Goal: Task Accomplishment & Management: Use online tool/utility

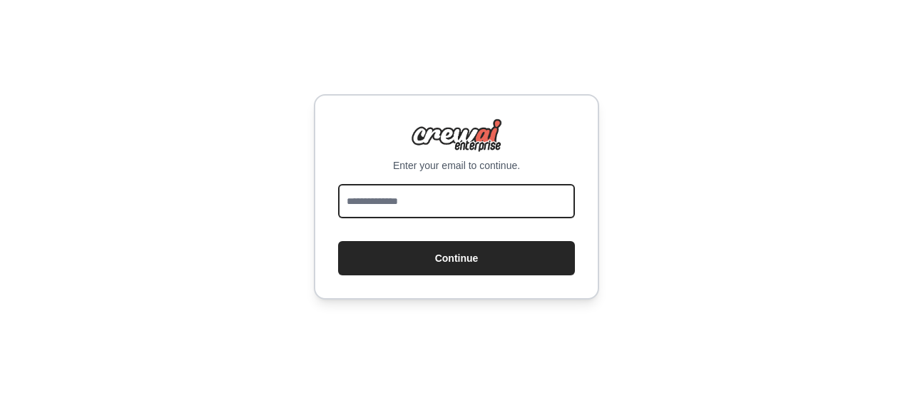
click at [422, 205] on input "email" at bounding box center [456, 201] width 237 height 34
paste input "**********"
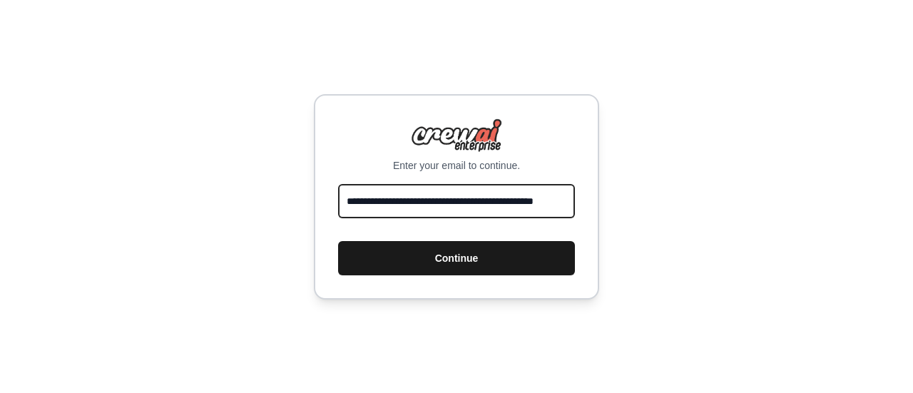
type input "**********"
click at [450, 259] on button "Continue" at bounding box center [456, 258] width 237 height 34
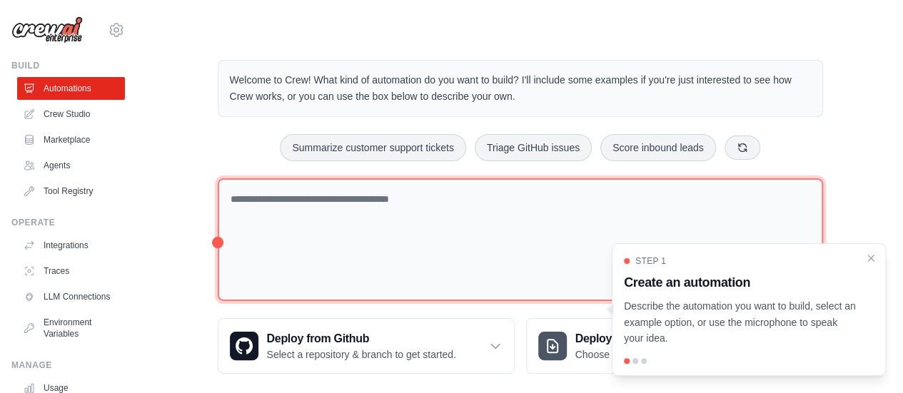
click at [345, 202] on textarea at bounding box center [520, 239] width 605 height 123
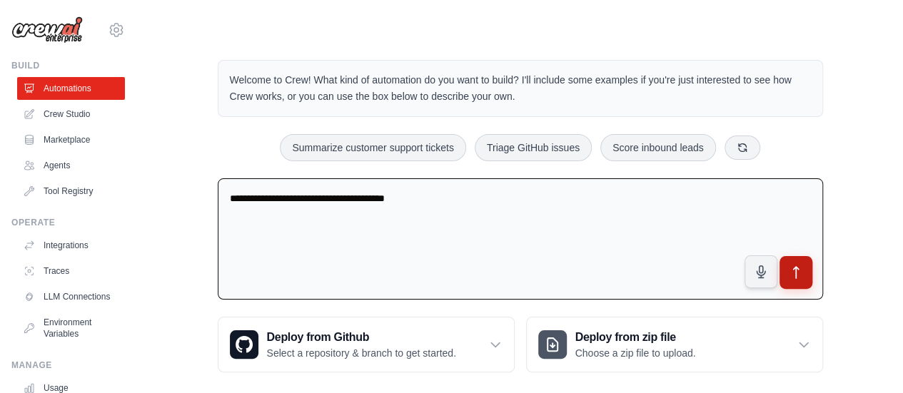
type textarea "**********"
click at [799, 275] on icon "submit" at bounding box center [795, 272] width 15 height 15
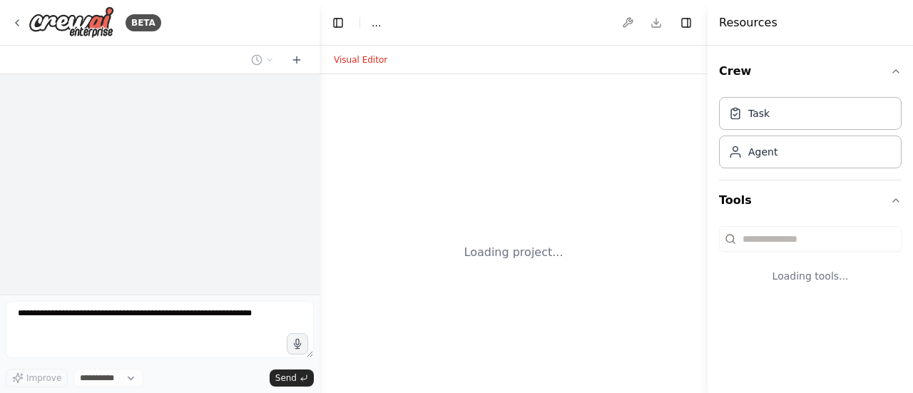
select select "****"
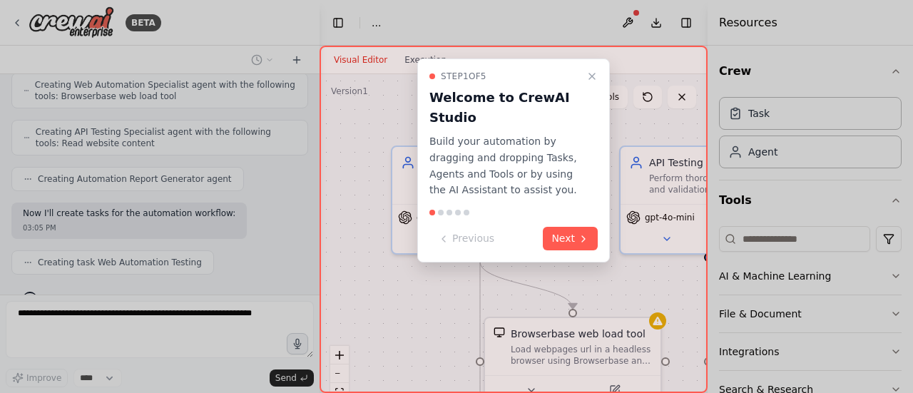
scroll to position [473, 0]
click at [577, 243] on button "Next" at bounding box center [570, 239] width 55 height 24
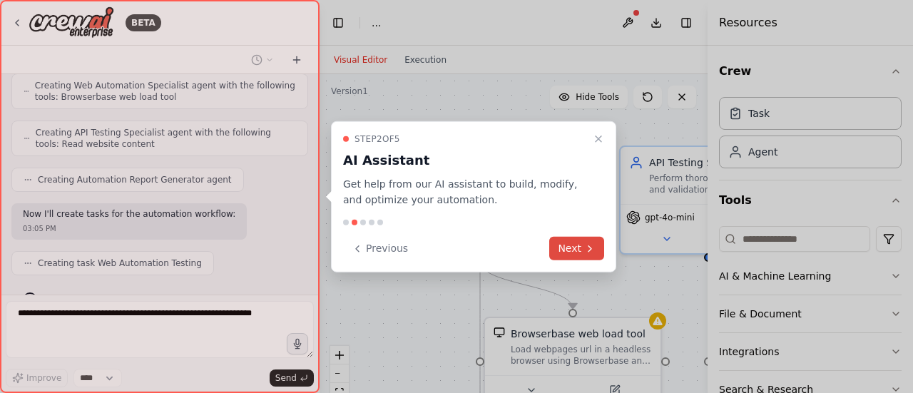
scroll to position [508, 0]
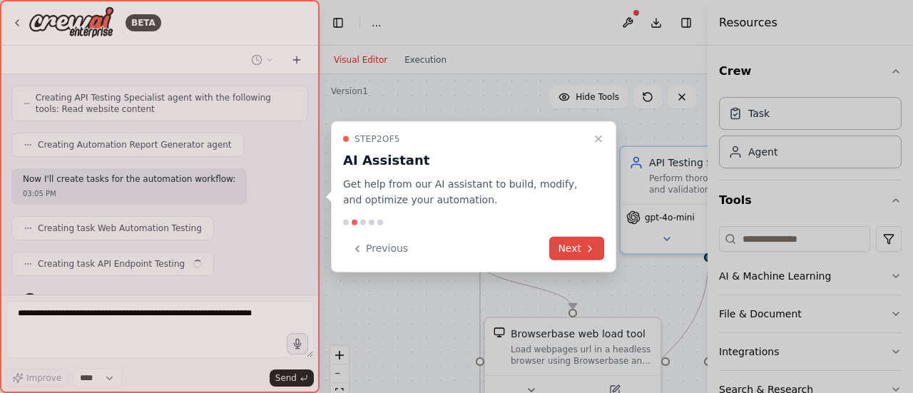
click at [582, 254] on button "Next" at bounding box center [576, 249] width 55 height 24
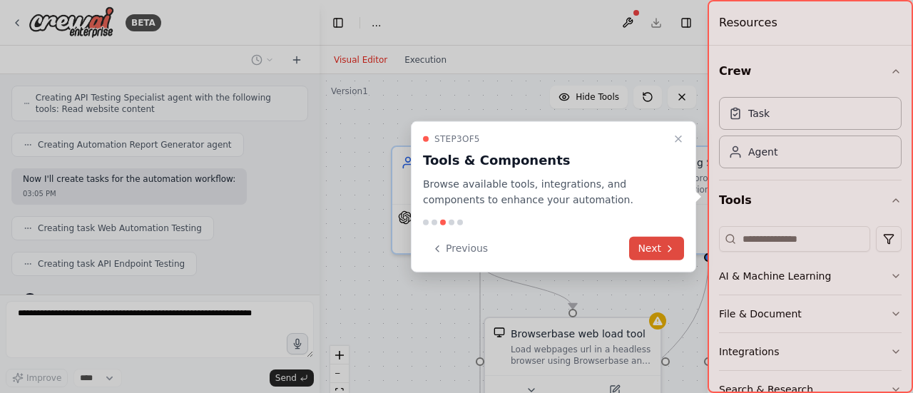
click at [646, 245] on button "Next" at bounding box center [656, 249] width 55 height 24
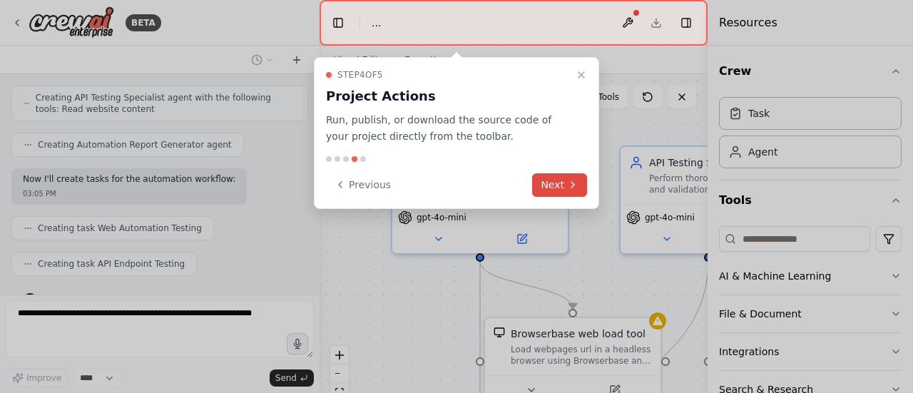
click at [565, 185] on button "Next" at bounding box center [559, 185] width 55 height 24
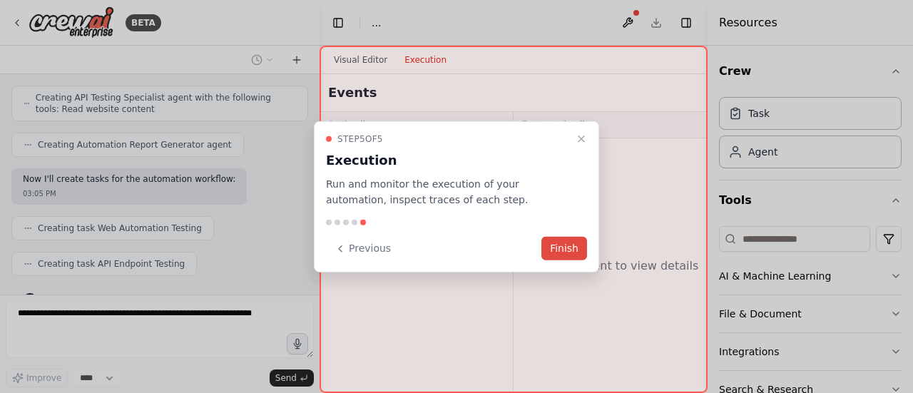
click at [578, 246] on button "Finish" at bounding box center [565, 249] width 46 height 24
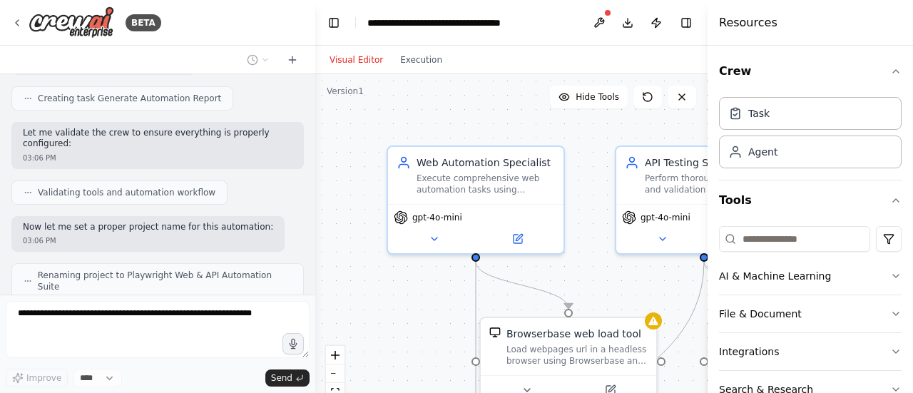
scroll to position [720, 0]
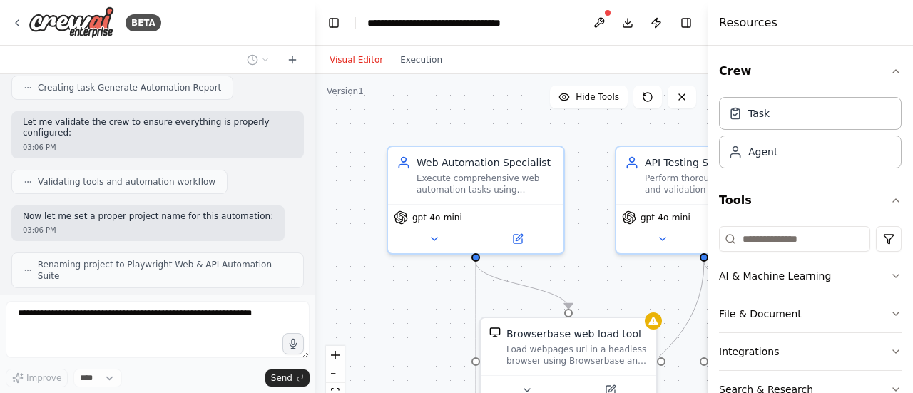
drag, startPoint x: 314, startPoint y: 263, endPoint x: 315, endPoint y: 250, distance: 13.6
click at [315, 250] on div "BETA Playwright based Automation for Web and API 03:05 PM ▶ Thought process I'l…" at bounding box center [456, 196] width 913 height 393
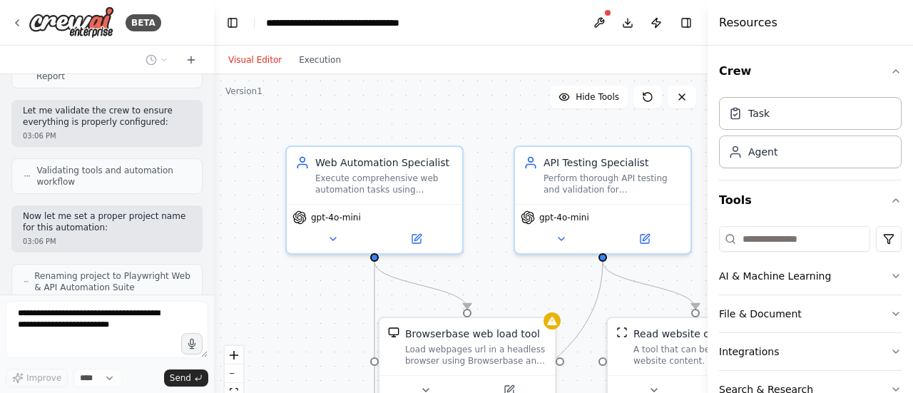
scroll to position [856, 0]
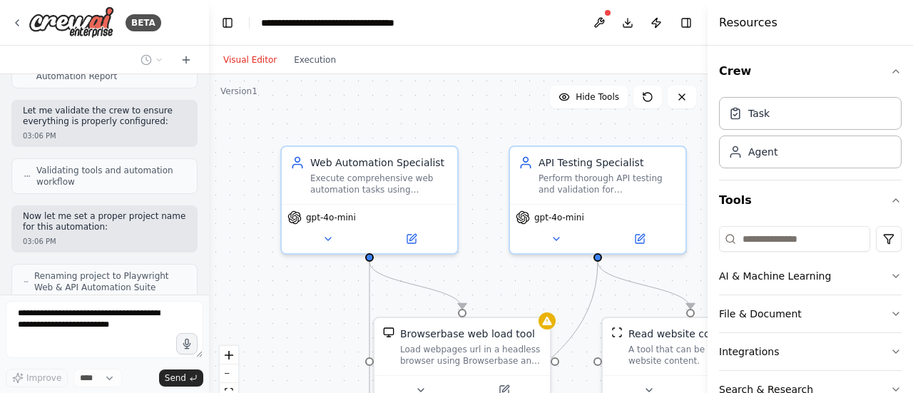
drag, startPoint x: 311, startPoint y: 258, endPoint x: 209, endPoint y: 259, distance: 102.0
click at [209, 259] on div "BETA Playwright based Automation for Web and API 03:05 PM ▶ Thought process I'l…" at bounding box center [456, 196] width 913 height 393
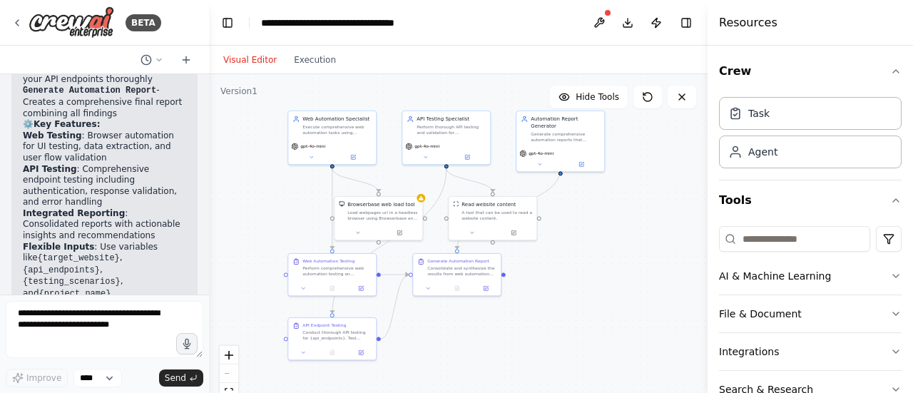
drag, startPoint x: 655, startPoint y: 321, endPoint x: 567, endPoint y: 235, distance: 123.6
click at [567, 235] on div ".deletable-edge-delete-btn { width: 20px; height: 20px; border: 0px solid #ffff…" at bounding box center [458, 252] width 499 height 357
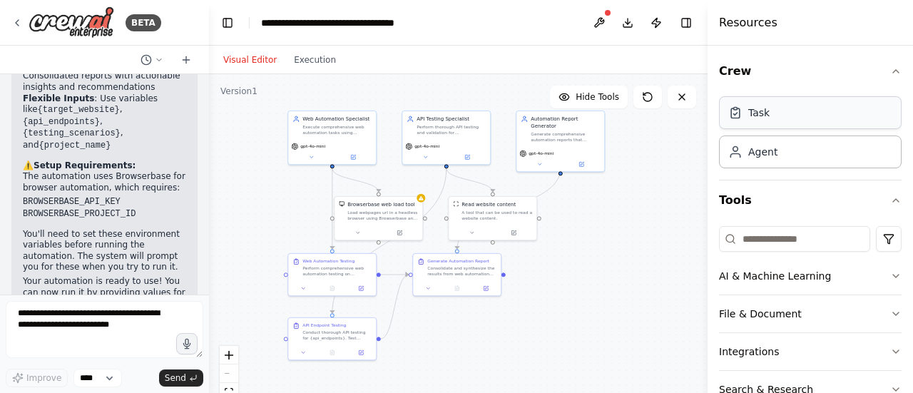
scroll to position [1487, 0]
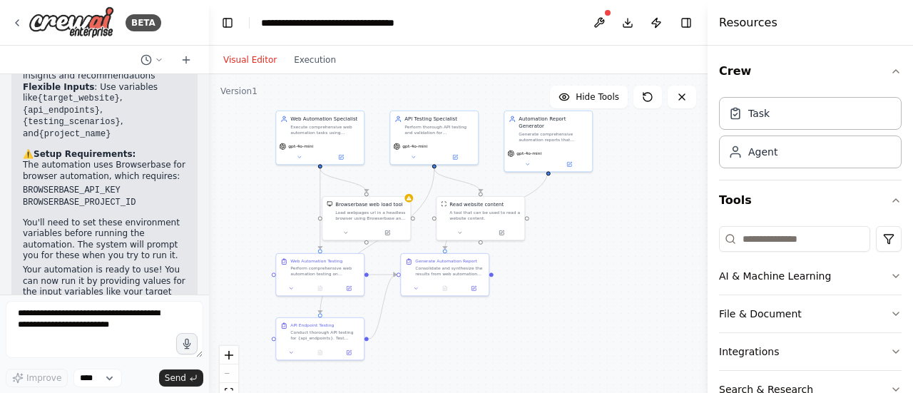
drag, startPoint x: 551, startPoint y: 282, endPoint x: 539, endPoint y: 282, distance: 12.1
click at [539, 282] on div ".deletable-edge-delete-btn { width: 20px; height: 20px; border: 0px solid #ffff…" at bounding box center [458, 252] width 499 height 357
click at [542, 227] on div ".deletable-edge-delete-btn { width: 20px; height: 20px; border: 0px solid #ffff…" at bounding box center [458, 252] width 499 height 357
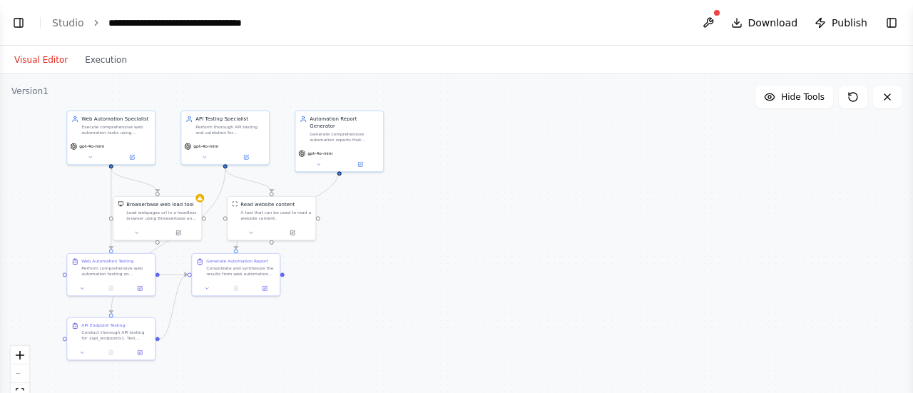
select select "****"
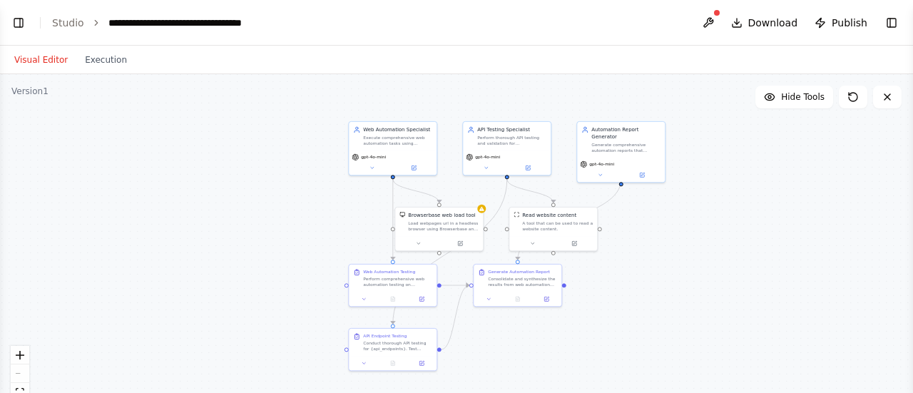
drag, startPoint x: 414, startPoint y: 217, endPoint x: 722, endPoint y: 224, distance: 308.3
click at [721, 224] on div ".deletable-edge-delete-btn { width: 20px; height: 20px; border: 0px solid #ffff…" at bounding box center [456, 252] width 913 height 357
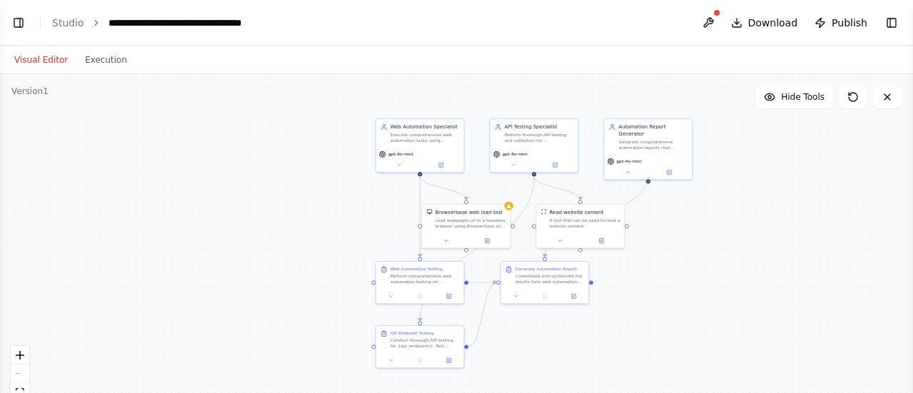
click at [36, 61] on button "Visual Editor" at bounding box center [41, 59] width 71 height 17
click at [12, 21] on button "Toggle Left Sidebar" at bounding box center [19, 23] width 20 height 20
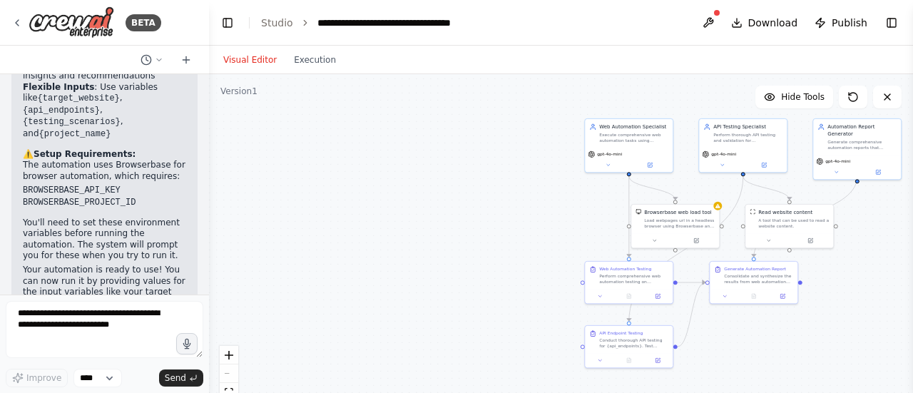
drag, startPoint x: 120, startPoint y: 296, endPoint x: 168, endPoint y: 115, distance: 187.6
click at [126, 266] on div "BETA Playwright based Automation for Web and API 03:05 PM ▶ Thought process I'l…" at bounding box center [104, 196] width 209 height 393
click at [119, 265] on p "Your automation is ready to use! You can now run it by providing values for the…" at bounding box center [104, 298] width 163 height 67
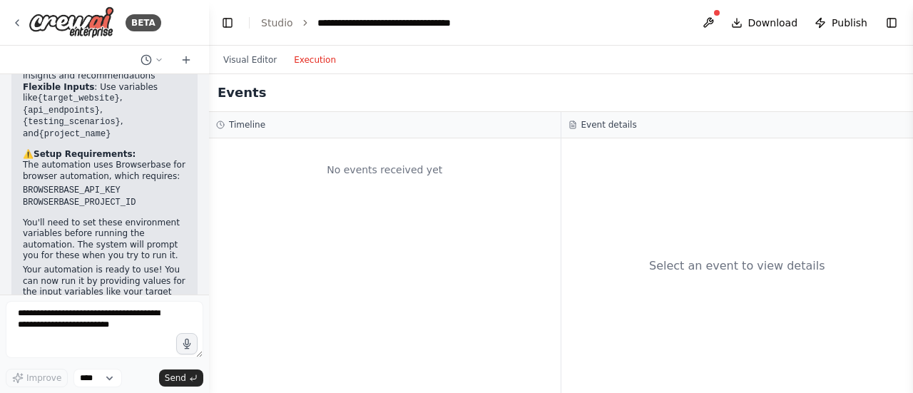
click at [310, 58] on button "Execution" at bounding box center [314, 59] width 59 height 17
click at [248, 59] on button "Visual Editor" at bounding box center [250, 59] width 71 height 17
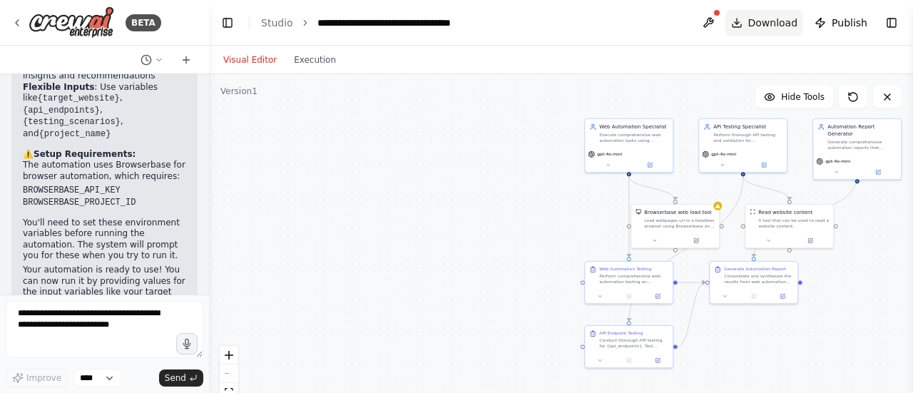
click at [773, 24] on span "Download" at bounding box center [774, 23] width 50 height 14
click at [752, 21] on button "Download" at bounding box center [765, 23] width 78 height 26
click at [716, 21] on button at bounding box center [708, 23] width 23 height 26
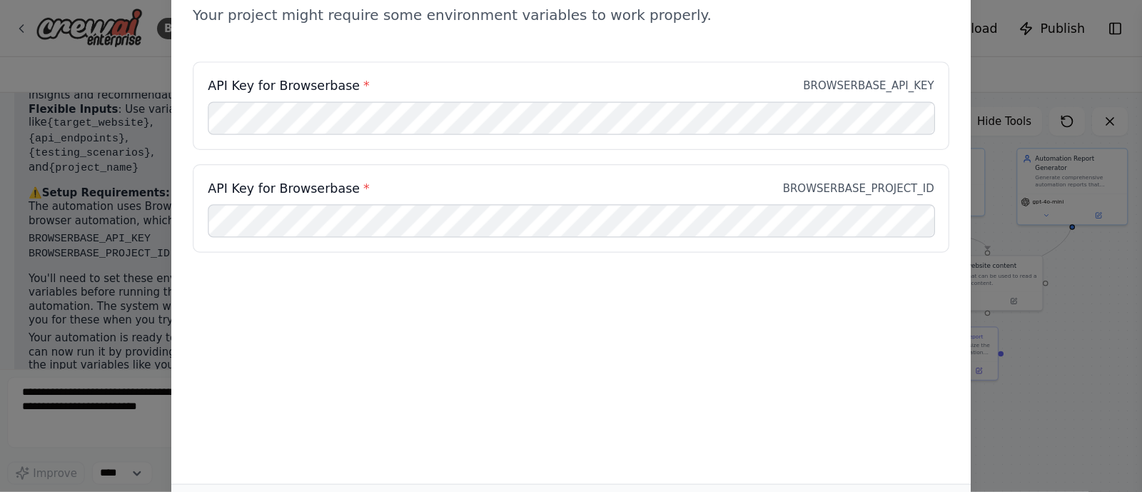
scroll to position [1423, 0]
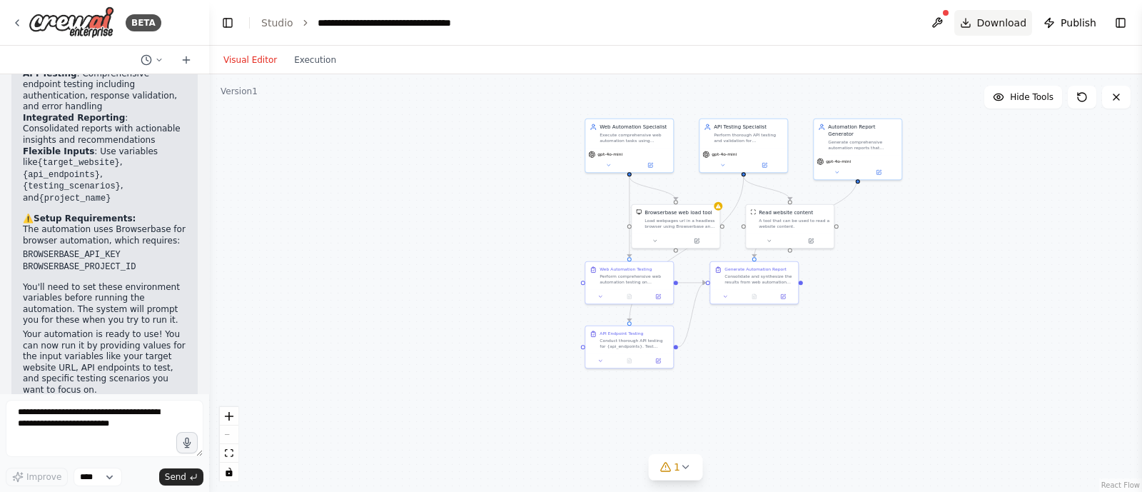
click at [913, 28] on button "Download" at bounding box center [993, 23] width 78 height 26
click at [913, 24] on button "Toggle Right Sidebar" at bounding box center [1120, 23] width 20 height 20
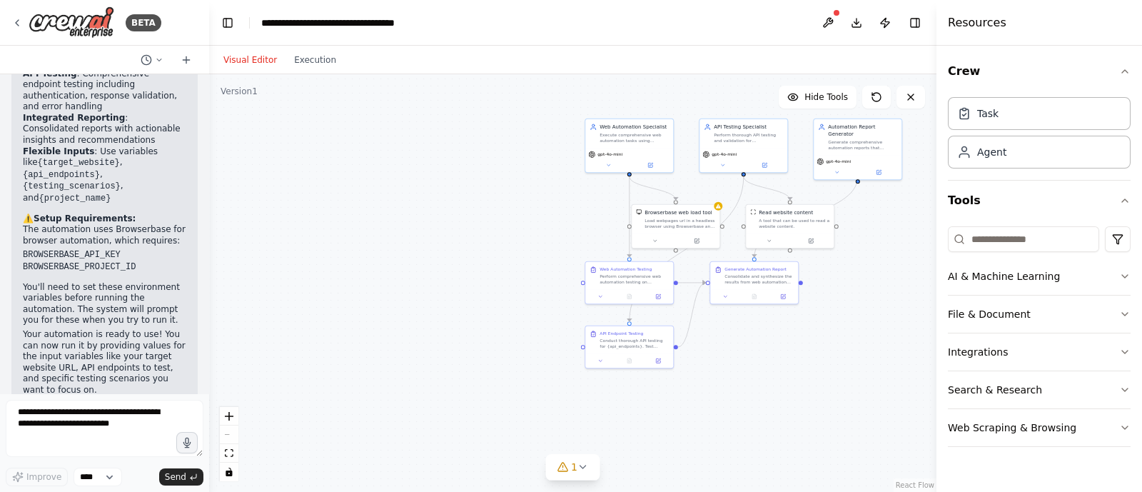
click at [404, 230] on div ".deletable-edge-delete-btn { width: 20px; height: 20px; border: 0px solid #ffff…" at bounding box center [572, 282] width 727 height 417
click at [628, 160] on button at bounding box center [610, 163] width 41 height 9
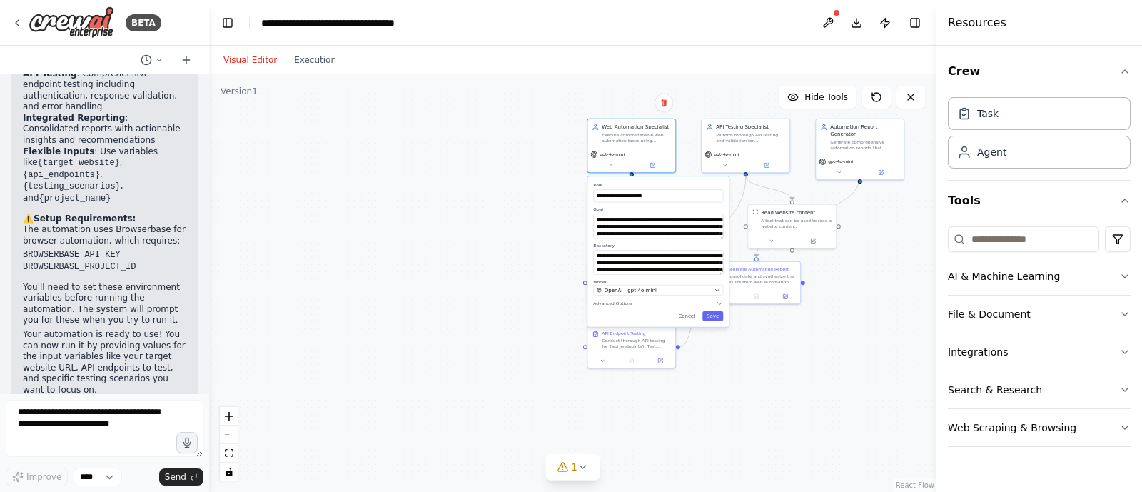
click at [488, 138] on div "**********" at bounding box center [572, 282] width 727 height 417
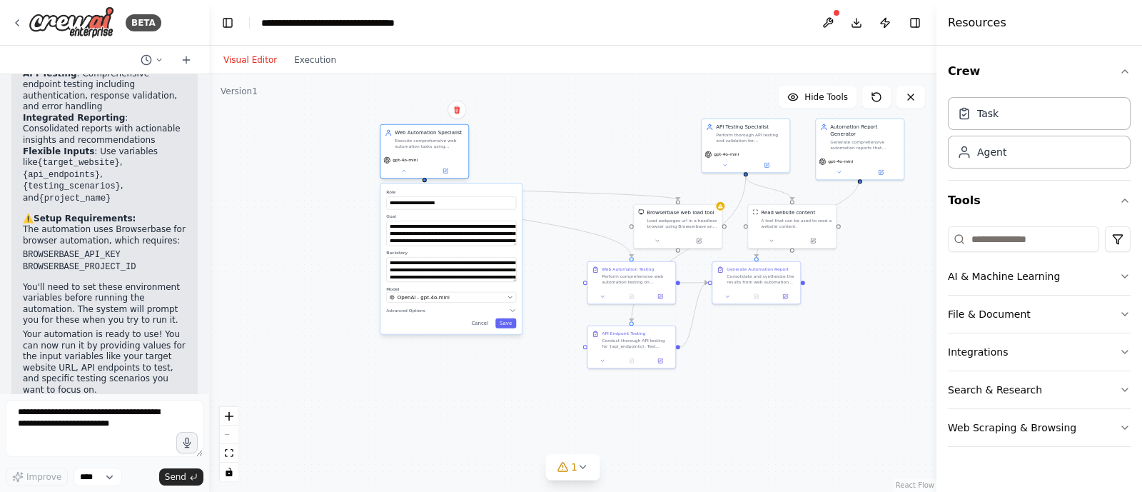
drag, startPoint x: 635, startPoint y: 130, endPoint x: 420, endPoint y: 135, distance: 214.8
click at [420, 135] on div "Web Automation Specialist Execute comprehensive web automation tasks using brow…" at bounding box center [429, 139] width 69 height 20
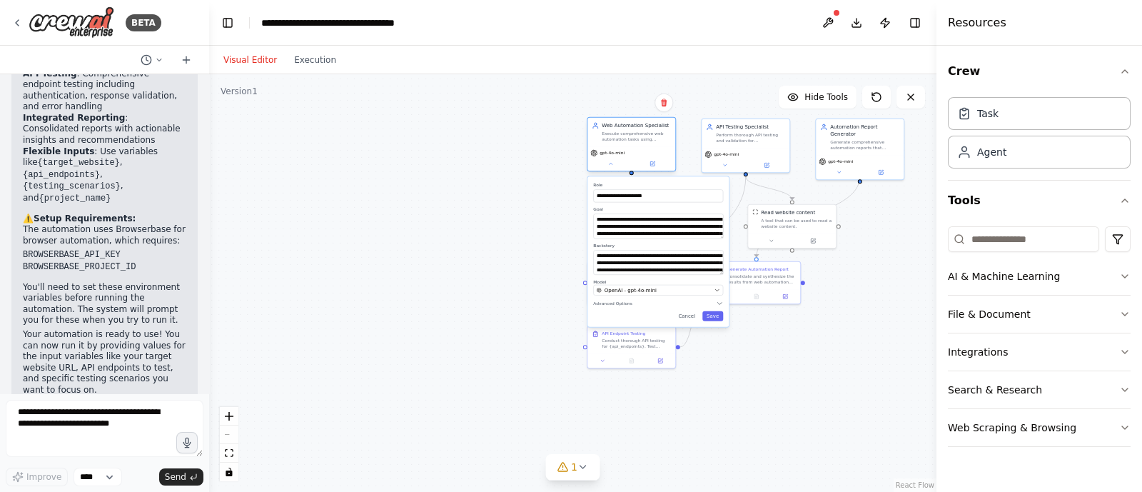
drag, startPoint x: 455, startPoint y: 136, endPoint x: 664, endPoint y: 130, distance: 208.5
click at [664, 130] on div "Web Automation Specialist Execute comprehensive web automation tasks using brow…" at bounding box center [636, 132] width 69 height 20
click at [837, 377] on div "**********" at bounding box center [572, 282] width 727 height 417
click at [744, 392] on div "**********" at bounding box center [572, 282] width 727 height 417
click at [687, 320] on div "**********" at bounding box center [657, 251] width 141 height 151
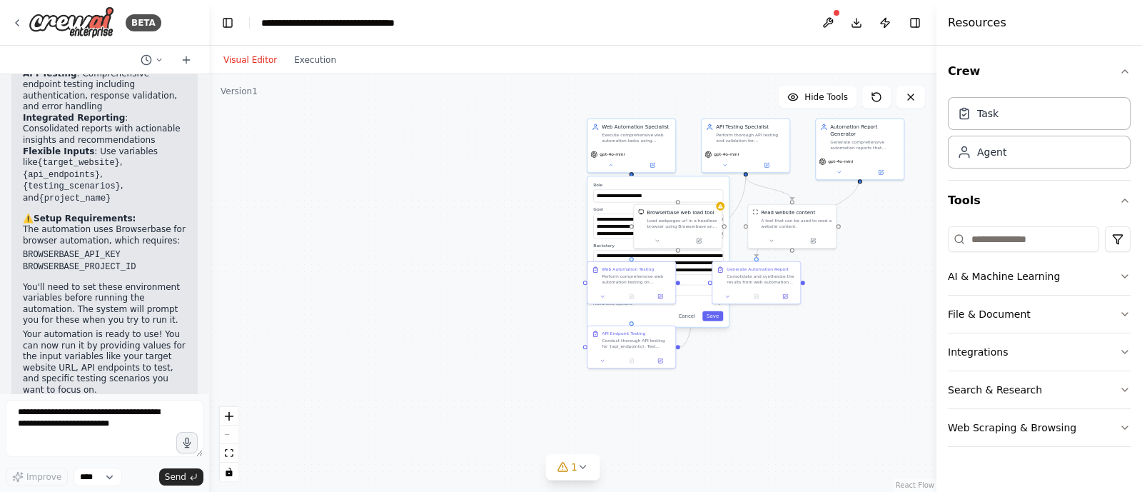
drag, startPoint x: 692, startPoint y: 326, endPoint x: 649, endPoint y: 235, distance: 100.2
click at [692, 325] on div "**********" at bounding box center [658, 252] width 143 height 152
click at [695, 317] on button "Cancel" at bounding box center [687, 316] width 26 height 10
click at [766, 392] on div ".deletable-edge-delete-btn { width: 20px; height: 20px; border: 0px solid #ffff…" at bounding box center [572, 282] width 727 height 417
